Goal: Information Seeking & Learning: Learn about a topic

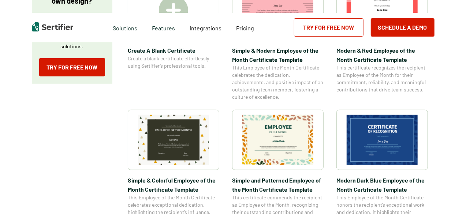
scroll to position [183, 0]
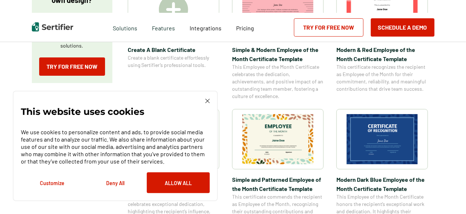
click at [280, 152] on img at bounding box center [277, 139] width 71 height 50
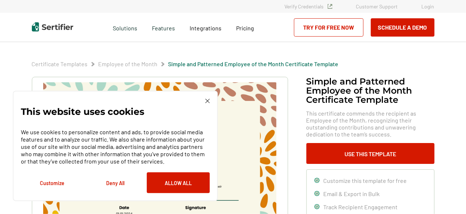
click at [209, 103] on img at bounding box center [207, 101] width 4 height 4
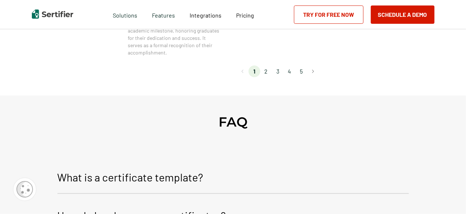
scroll to position [769, 0]
click at [267, 71] on li "2" at bounding box center [266, 71] width 12 height 12
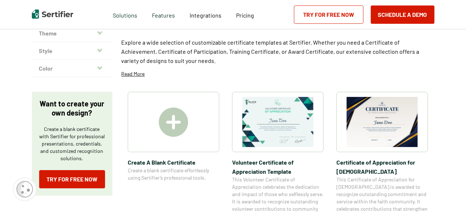
scroll to position [73, 0]
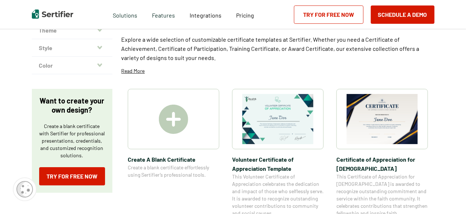
drag, startPoint x: 462, startPoint y: 1, endPoint x: 187, endPoint y: 73, distance: 284.8
click at [187, 73] on div "Free Certificate Templates Explore a wide selection of customizable certificate…" at bounding box center [278, 42] width 313 height 76
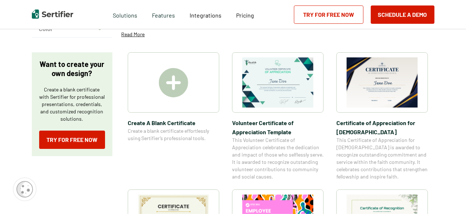
click at [374, 86] on img at bounding box center [382, 82] width 71 height 50
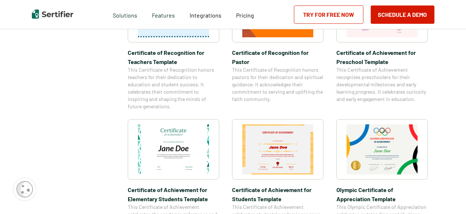
scroll to position [476, 0]
